Goal: Information Seeking & Learning: Learn about a topic

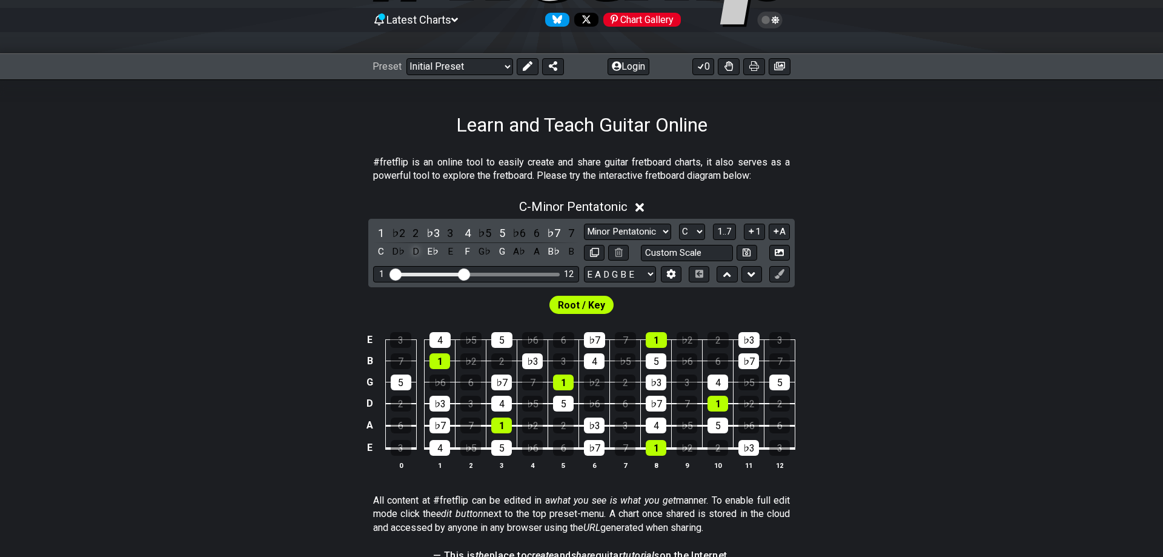
scroll to position [124, 0]
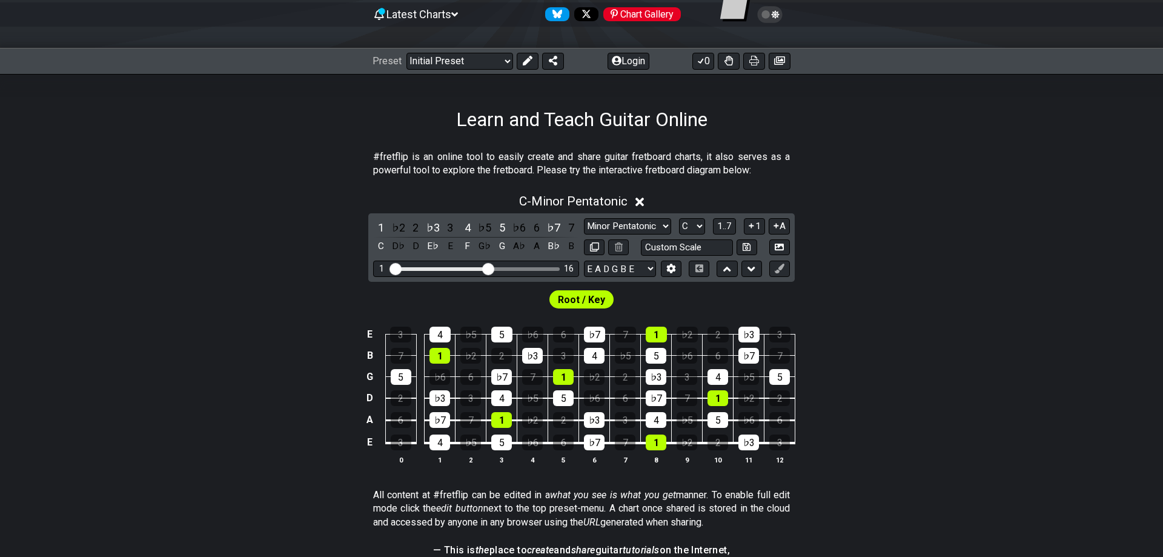
drag, startPoint x: 466, startPoint y: 268, endPoint x: 489, endPoint y: 274, distance: 23.1
click at [487, 268] on input "Visible fret range" at bounding box center [476, 268] width 172 height 0
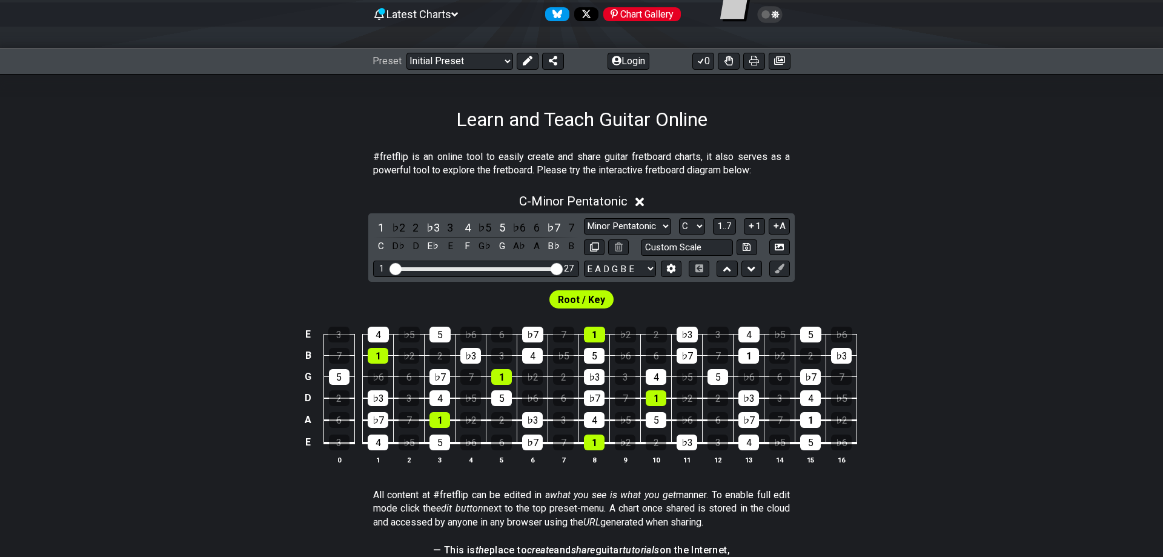
drag, startPoint x: 491, startPoint y: 266, endPoint x: 561, endPoint y: 275, distance: 70.2
click at [561, 268] on input "Visible fret range" at bounding box center [476, 268] width 172 height 0
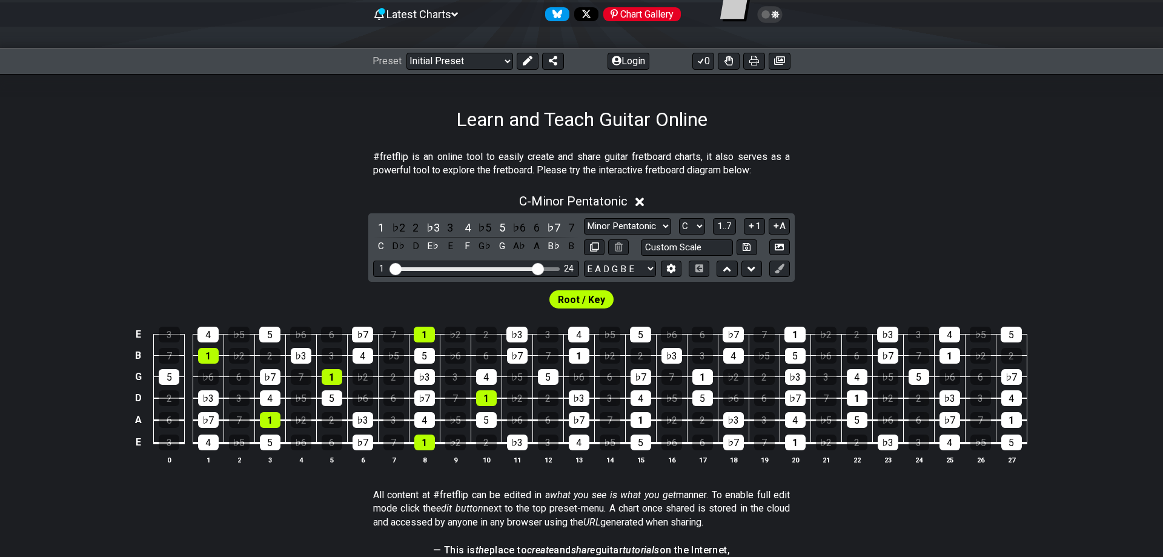
drag, startPoint x: 557, startPoint y: 270, endPoint x: 536, endPoint y: 274, distance: 21.6
click at [536, 268] on input "Visible fret range" at bounding box center [476, 268] width 172 height 0
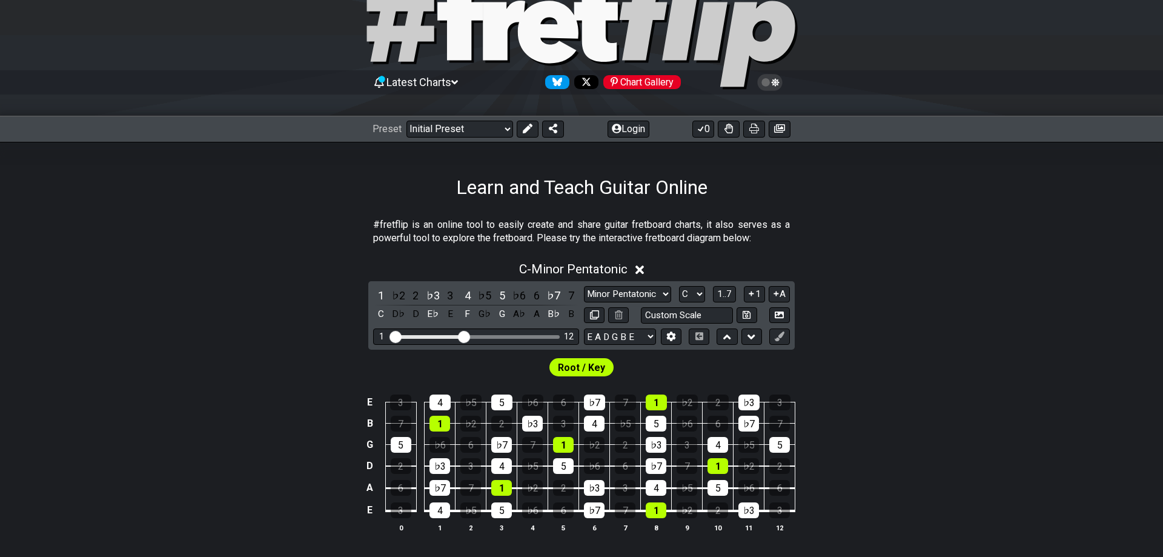
scroll to position [62, 0]
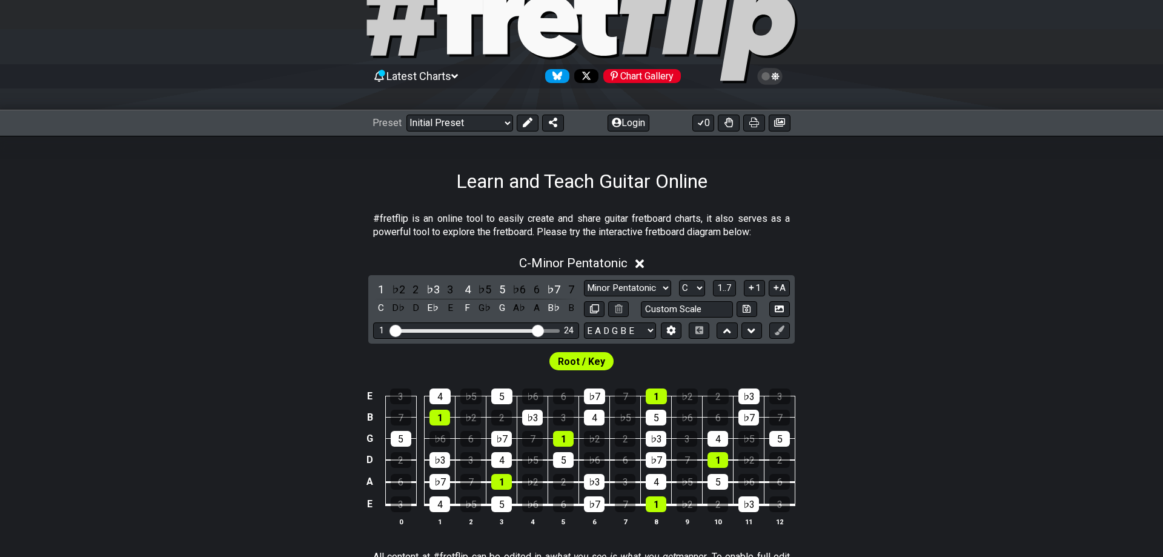
drag, startPoint x: 466, startPoint y: 328, endPoint x: 541, endPoint y: 334, distance: 74.7
click at [541, 329] on input "Visible fret range" at bounding box center [476, 329] width 172 height 0
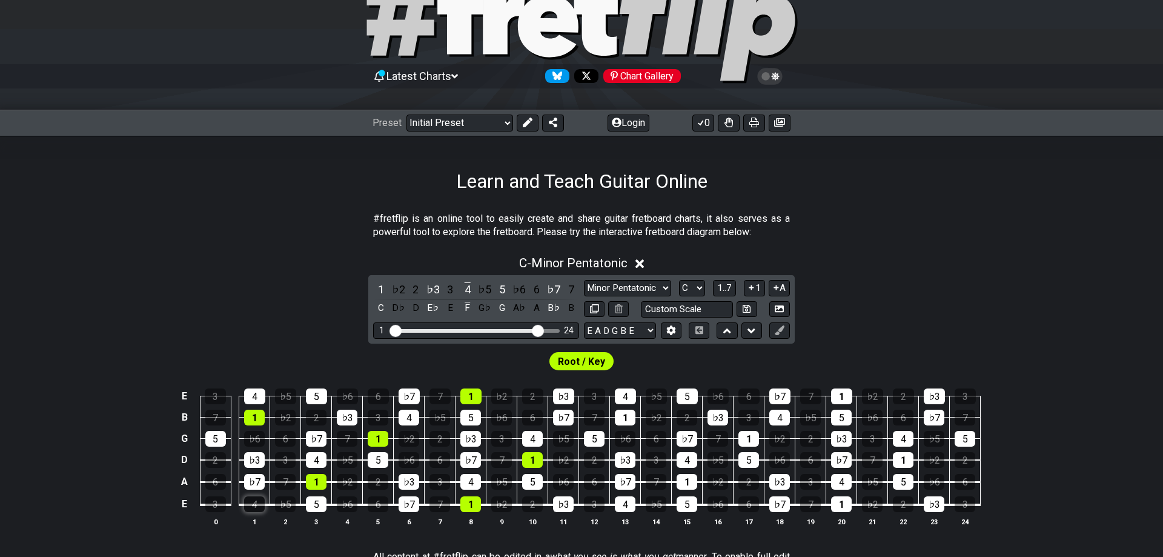
click at [262, 497] on div "4" at bounding box center [254, 504] width 21 height 16
click at [256, 505] on div "4" at bounding box center [254, 504] width 21 height 16
click at [584, 280] on select "Minor Pentatonic Click to edit Minor Pentatonic Major Pentatonic Minor Blues Ma…" at bounding box center [627, 288] width 87 height 16
click at [661, 285] on select "Minor Pentatonic Click to edit Minor Pentatonic Major Pentatonic Minor Blues Ma…" at bounding box center [627, 288] width 87 height 16
click at [707, 311] on input "text" at bounding box center [687, 309] width 92 height 16
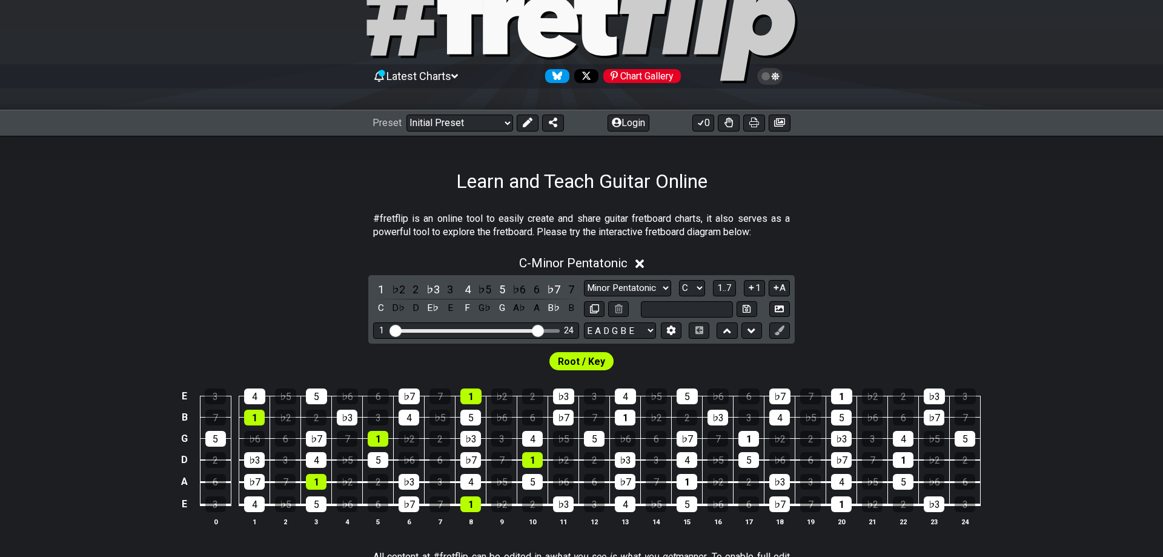
type input "Custom Scale"
click at [577, 364] on span "Root / Key" at bounding box center [581, 362] width 47 height 18
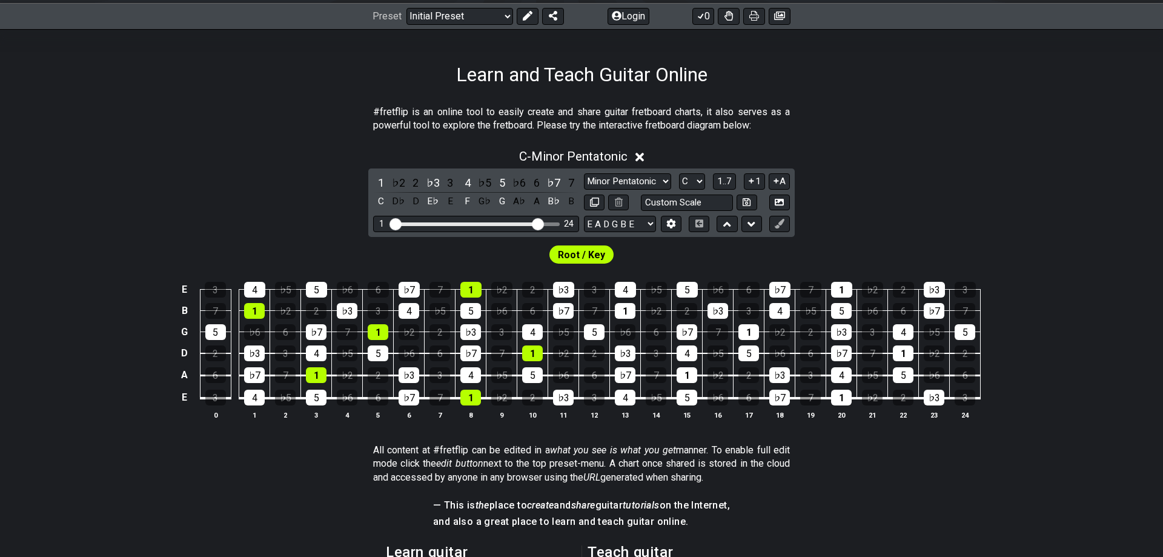
scroll to position [173, 0]
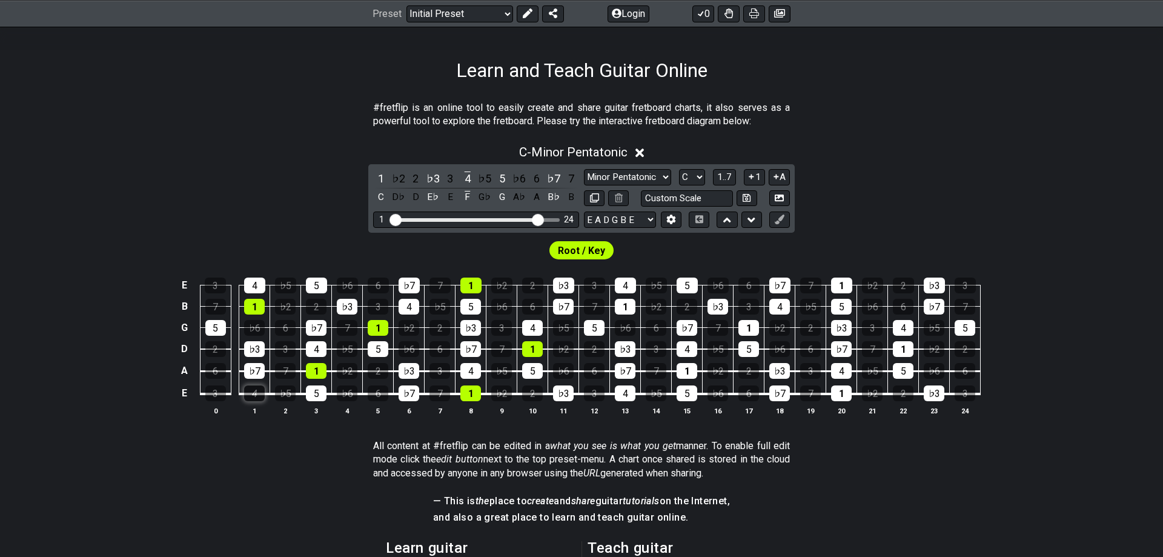
click at [256, 391] on div "4" at bounding box center [254, 393] width 21 height 16
click at [251, 389] on div "4" at bounding box center [254, 393] width 21 height 16
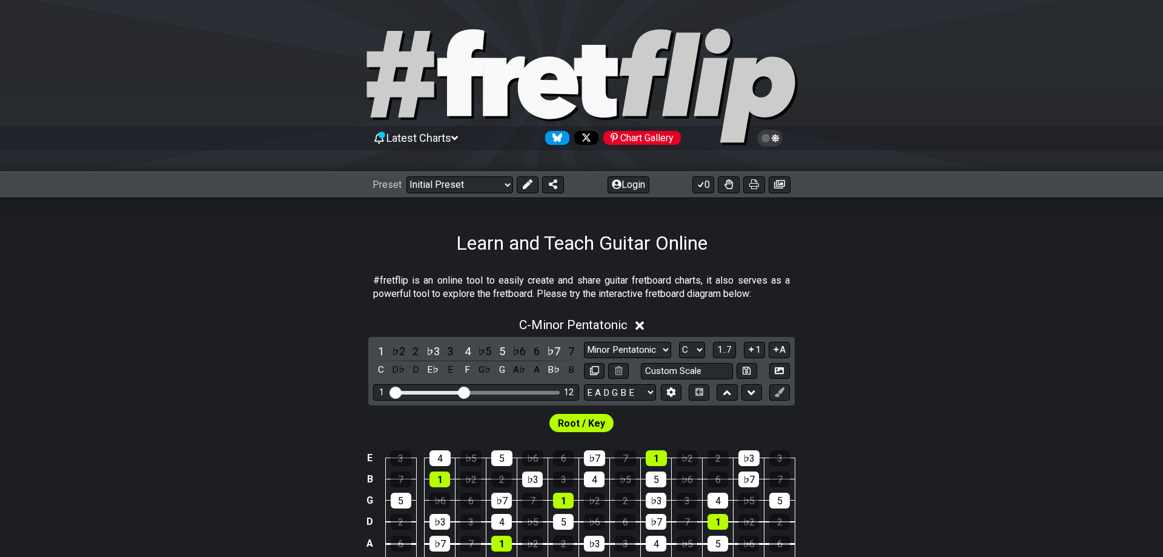
click at [406, 176] on select "Welcome to #fretflip! Initial Preset Custom Preset Minor Pentatonic Major Penta…" at bounding box center [459, 184] width 107 height 17
click option "Start Soloing" at bounding box center [0, 0] width 0 height 0
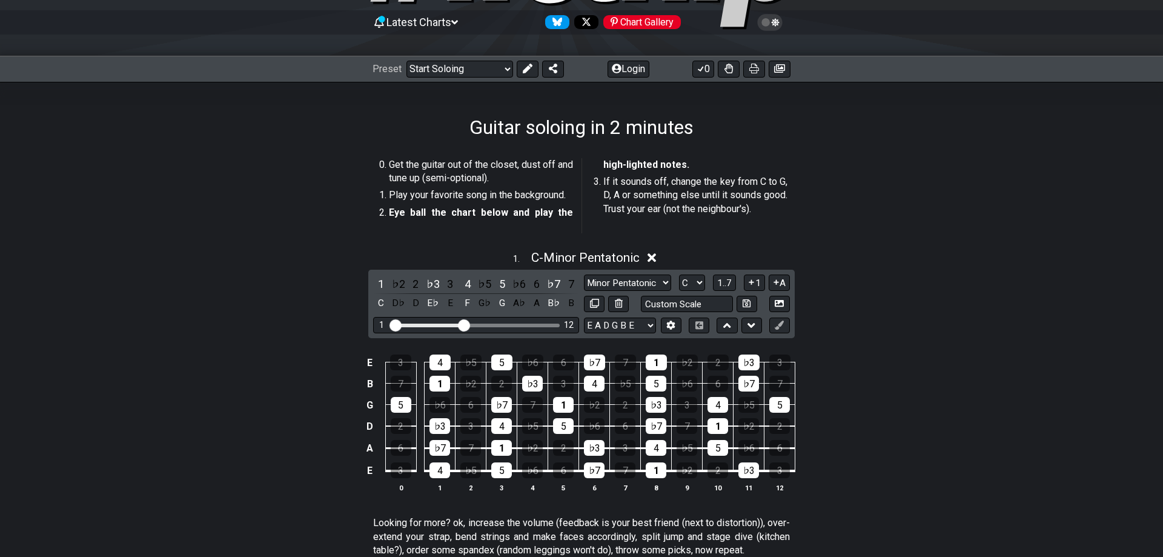
scroll to position [124, 0]
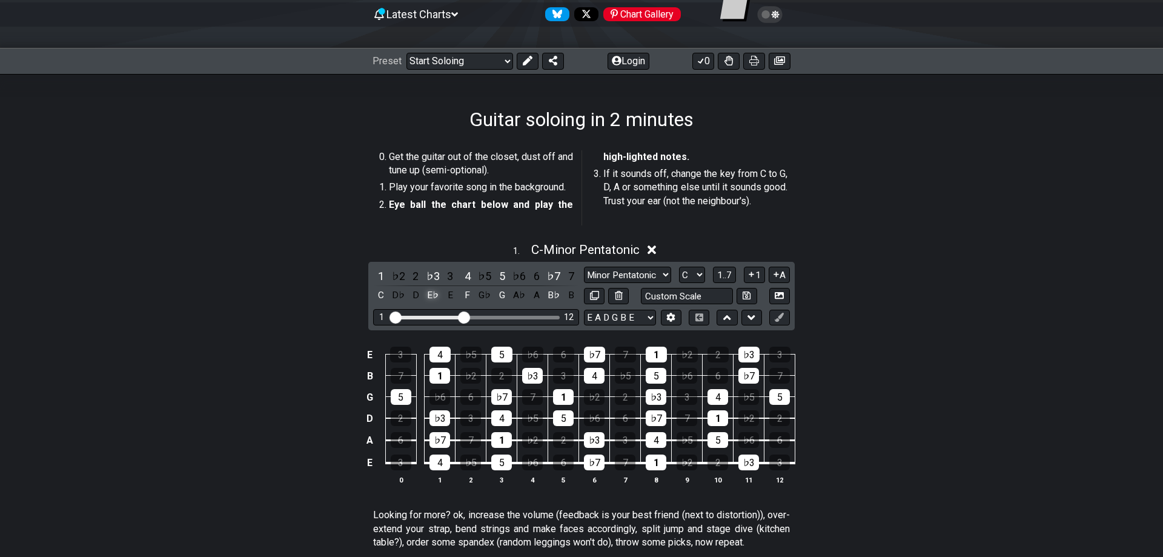
click at [428, 291] on div "E♭" at bounding box center [433, 295] width 16 height 16
click at [428, 291] on div "D♯" at bounding box center [433, 295] width 16 height 16
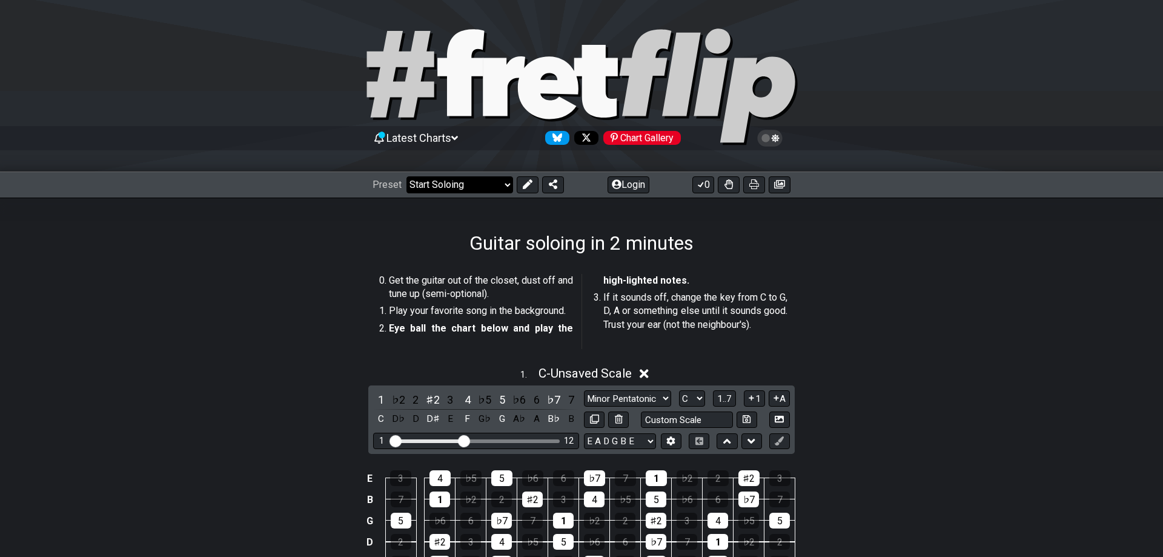
click at [406, 176] on select "Welcome to #fretflip! Initial Preset Custom Preset Minor Pentatonic Major Penta…" at bounding box center [459, 184] width 107 height 17
click option "Connect the pentatonics" at bounding box center [0, 0] width 0 height 0
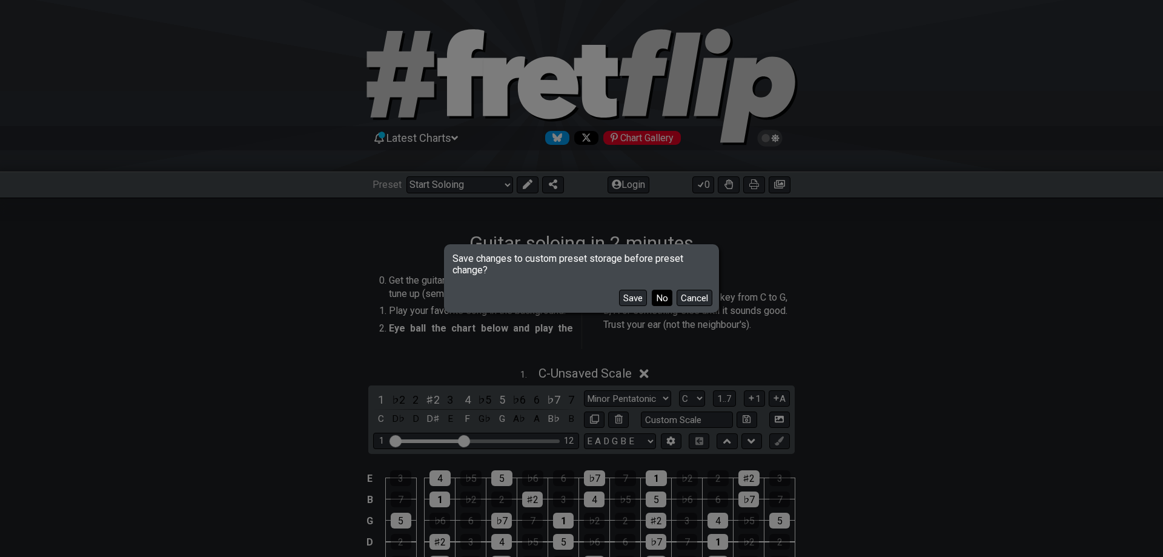
click at [661, 297] on button "No" at bounding box center [662, 298] width 21 height 16
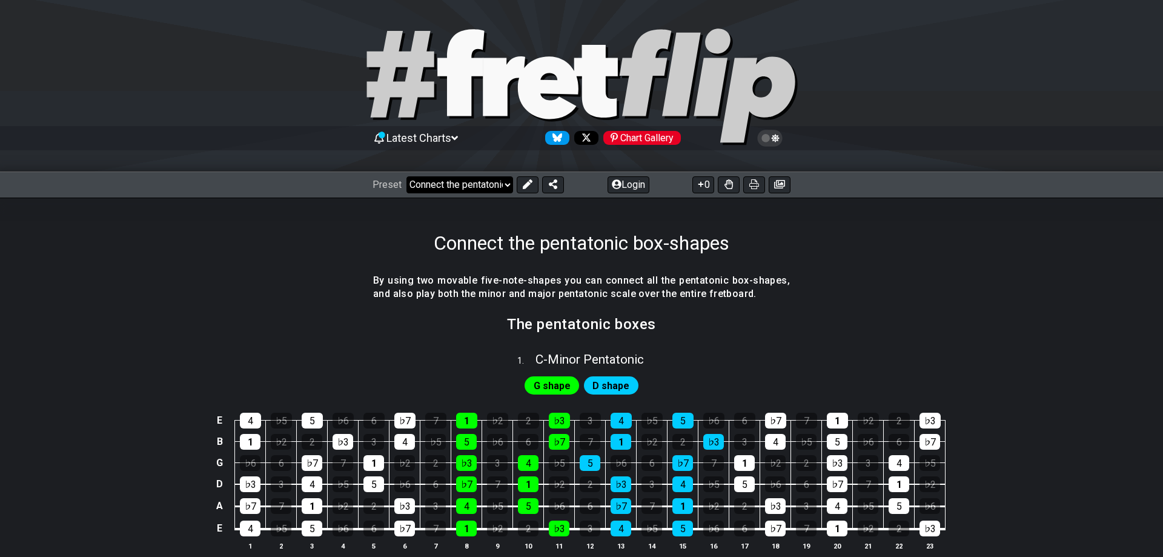
click at [406, 176] on select "Welcome to #fretflip! Initial Preset Custom Preset Minor Pentatonic Major Penta…" at bounding box center [459, 184] width 107 height 17
click option "1. Notes Explained" at bounding box center [0, 0] width 0 height 0
select select "/musical-notes-explained"
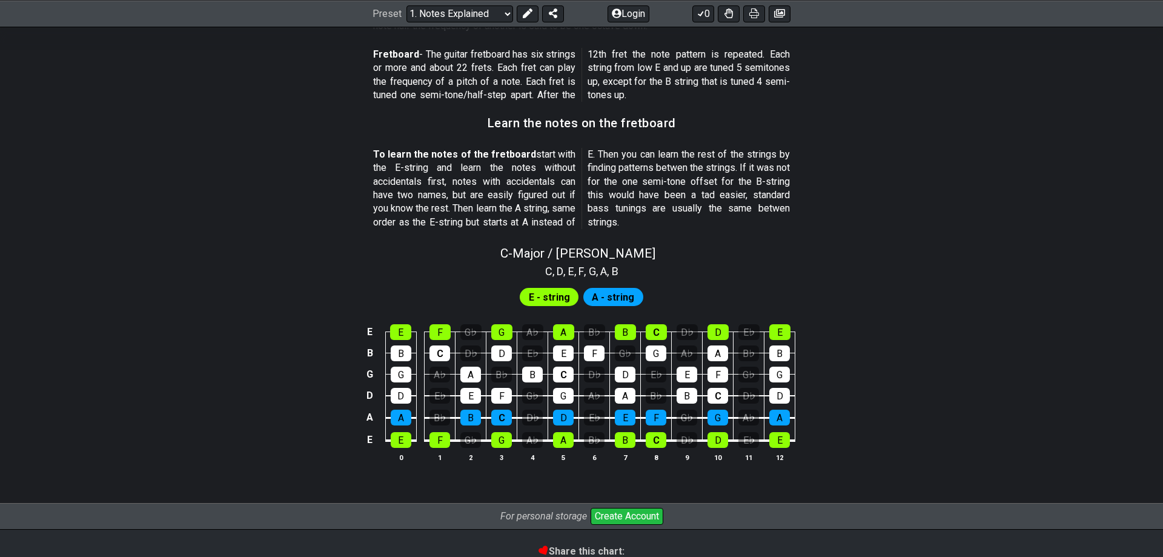
scroll to position [882, 0]
